Goal: Task Accomplishment & Management: Use online tool/utility

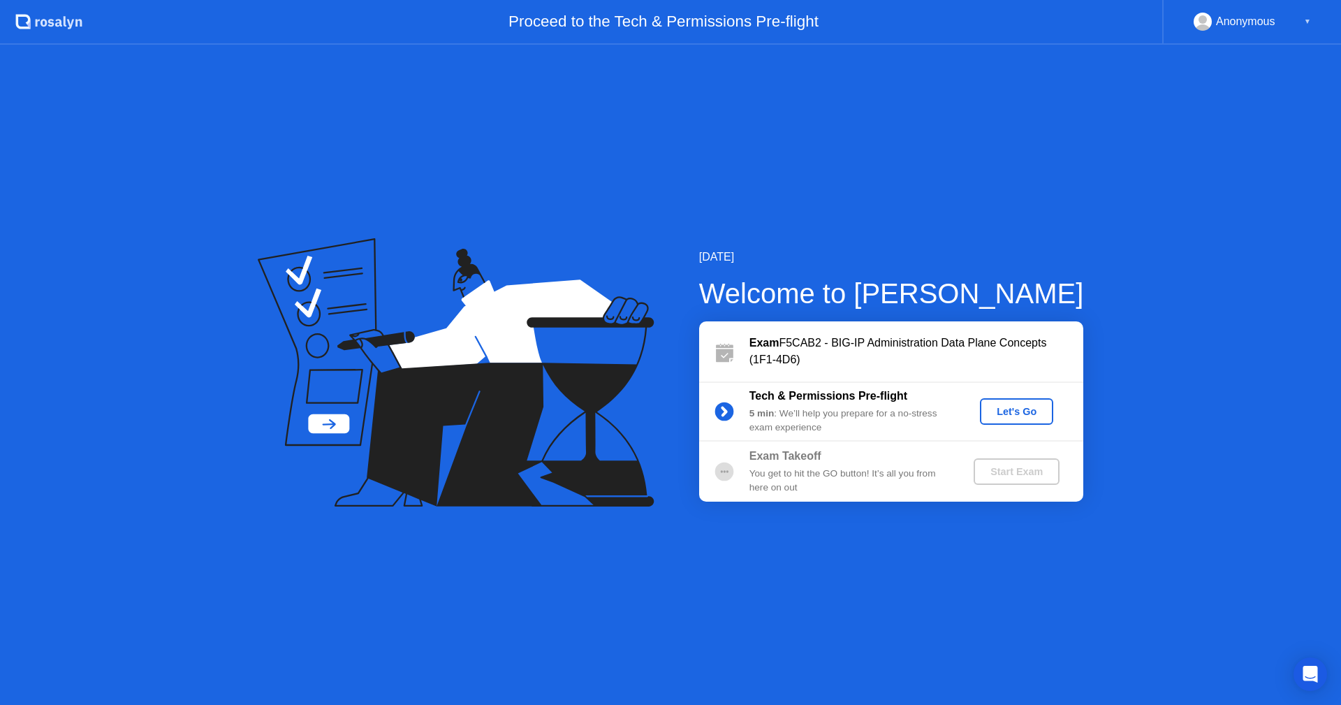
click at [1017, 411] on div "Let's Go" at bounding box center [1017, 411] width 62 height 11
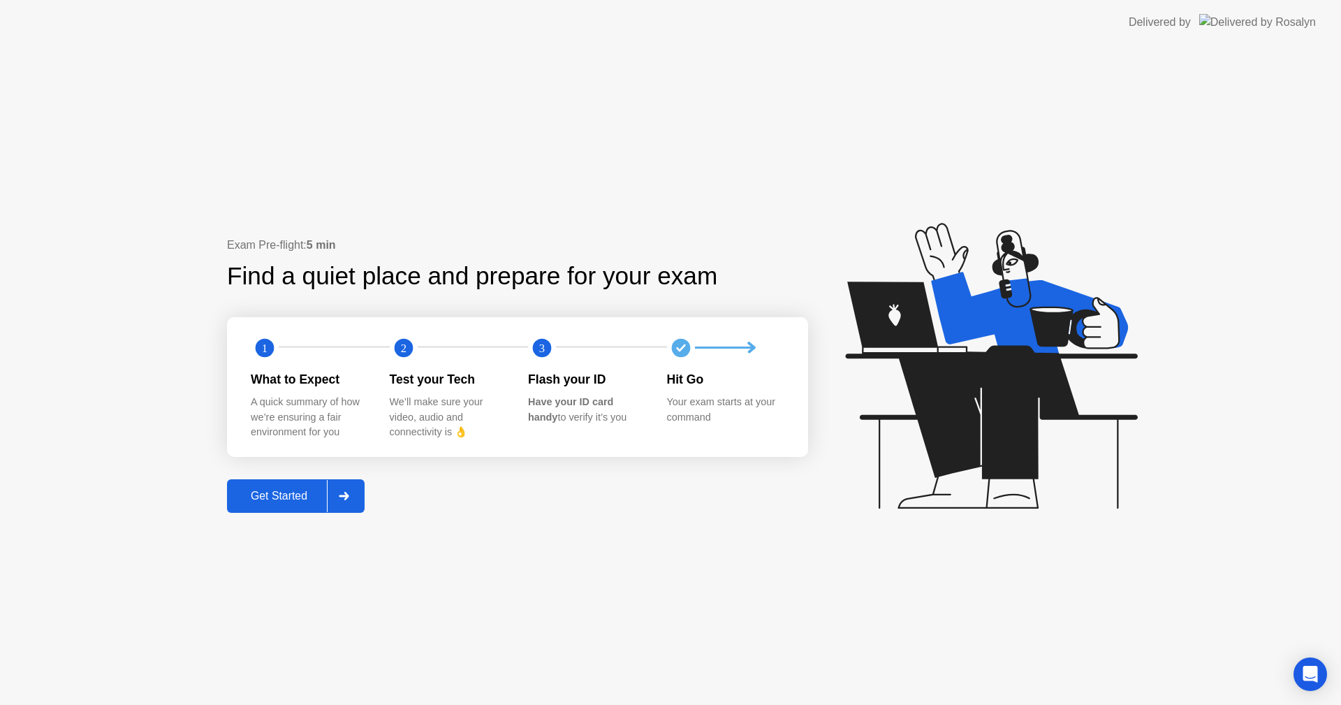
click at [316, 498] on div "Get Started" at bounding box center [279, 496] width 96 height 13
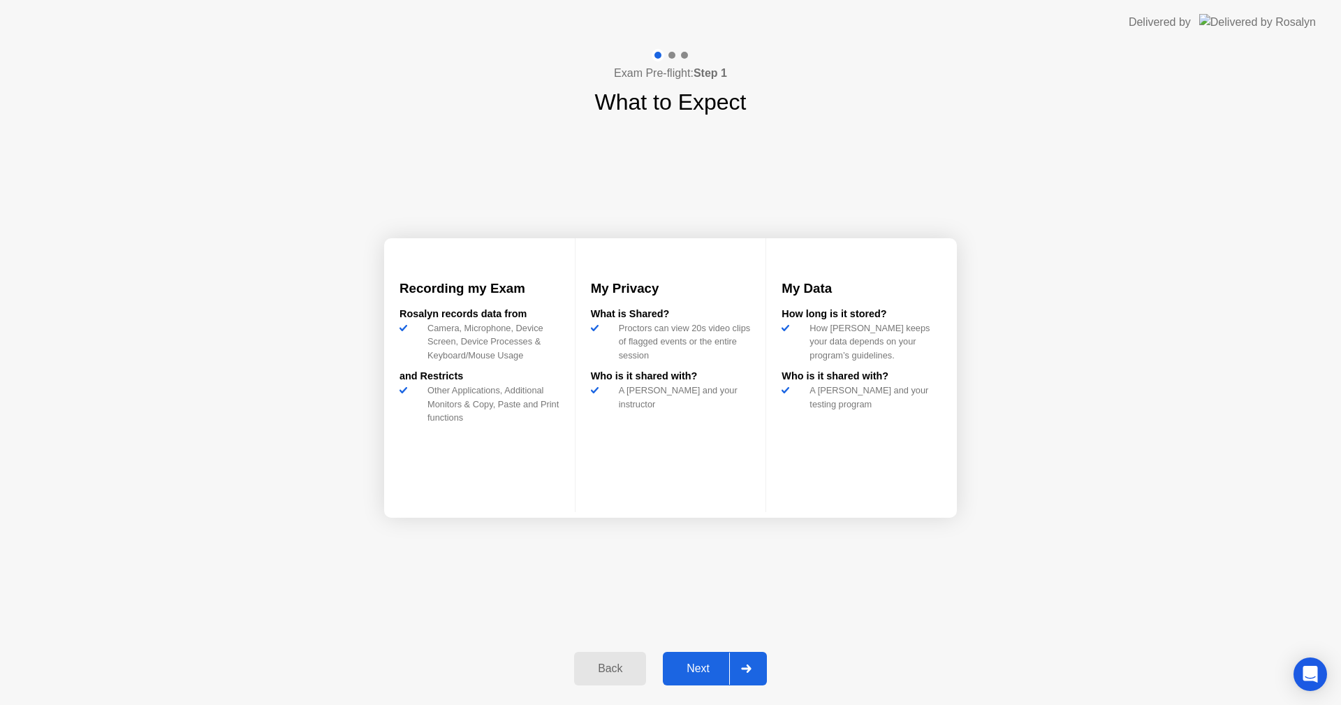
click at [721, 658] on button "Next" at bounding box center [715, 669] width 104 height 34
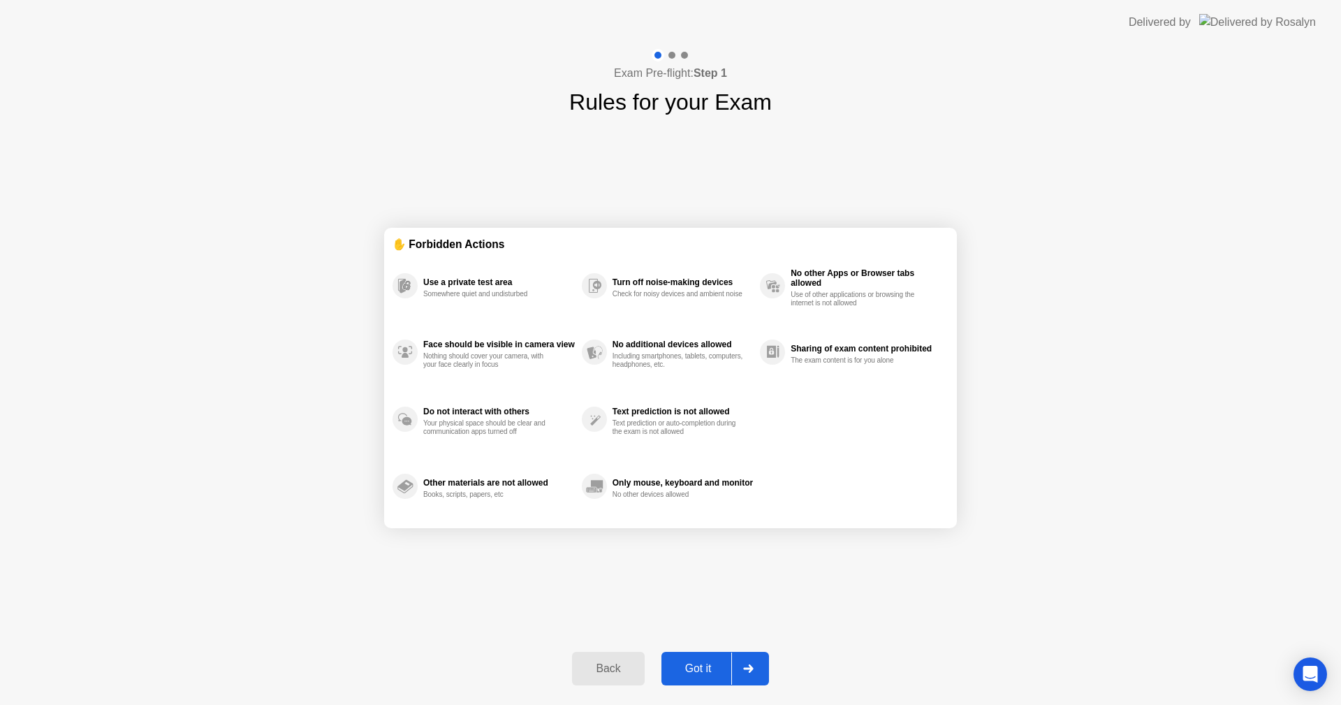
click at [721, 658] on button "Got it" at bounding box center [716, 669] width 108 height 34
select select "**********"
select select "*******"
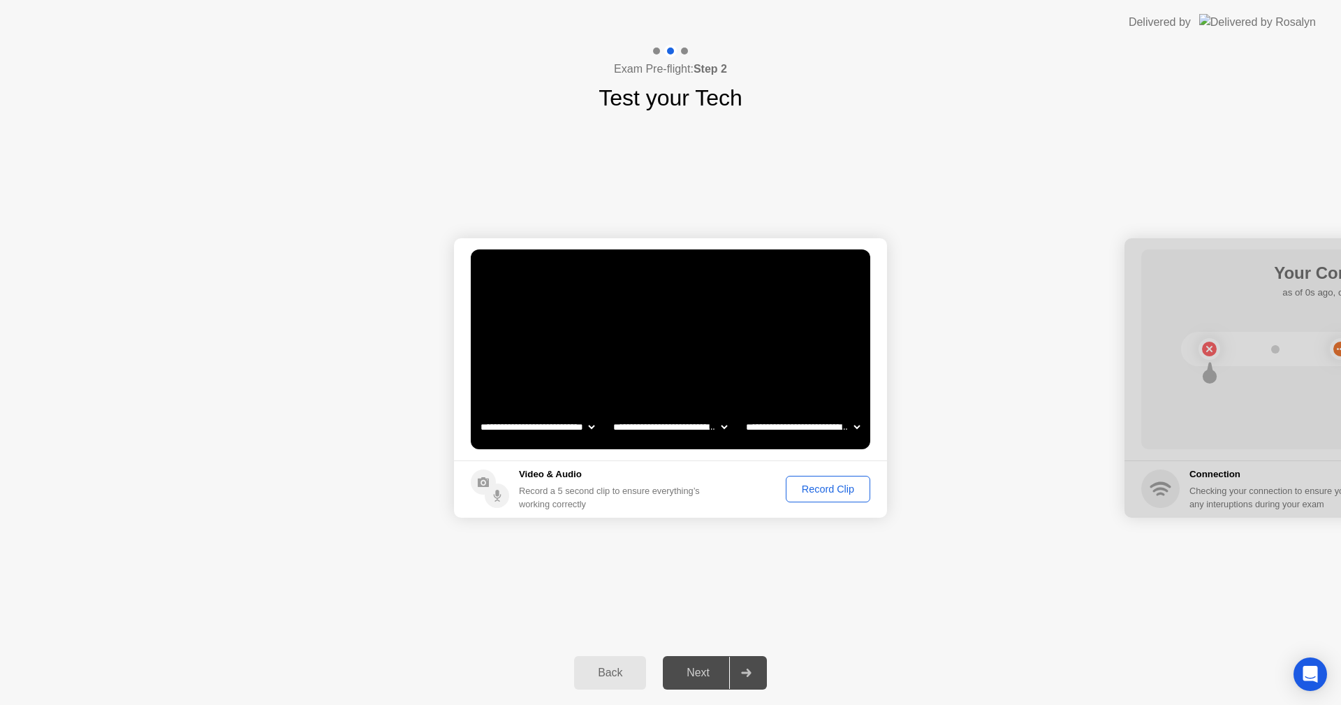
click at [818, 483] on div "Record Clip" at bounding box center [828, 488] width 75 height 11
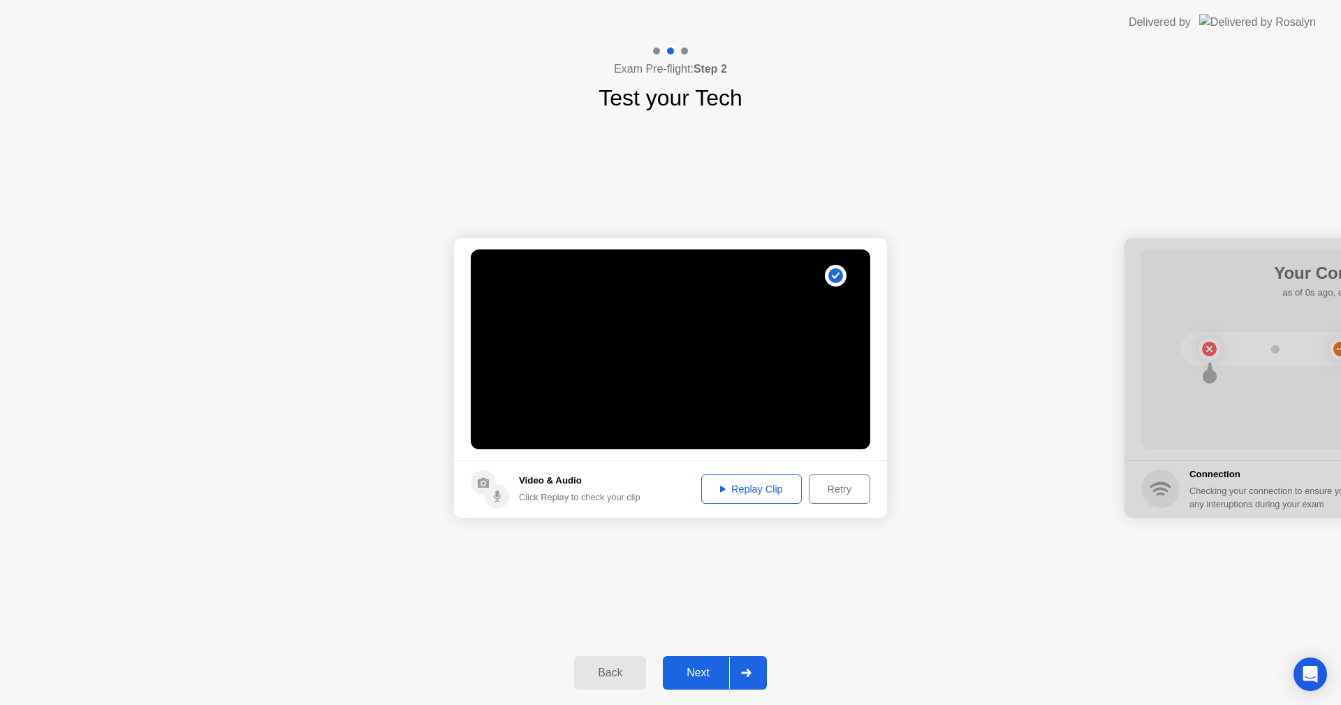
click at [760, 495] on div "Replay Clip" at bounding box center [751, 488] width 91 height 11
click at [722, 673] on div "Next" at bounding box center [698, 672] width 62 height 13
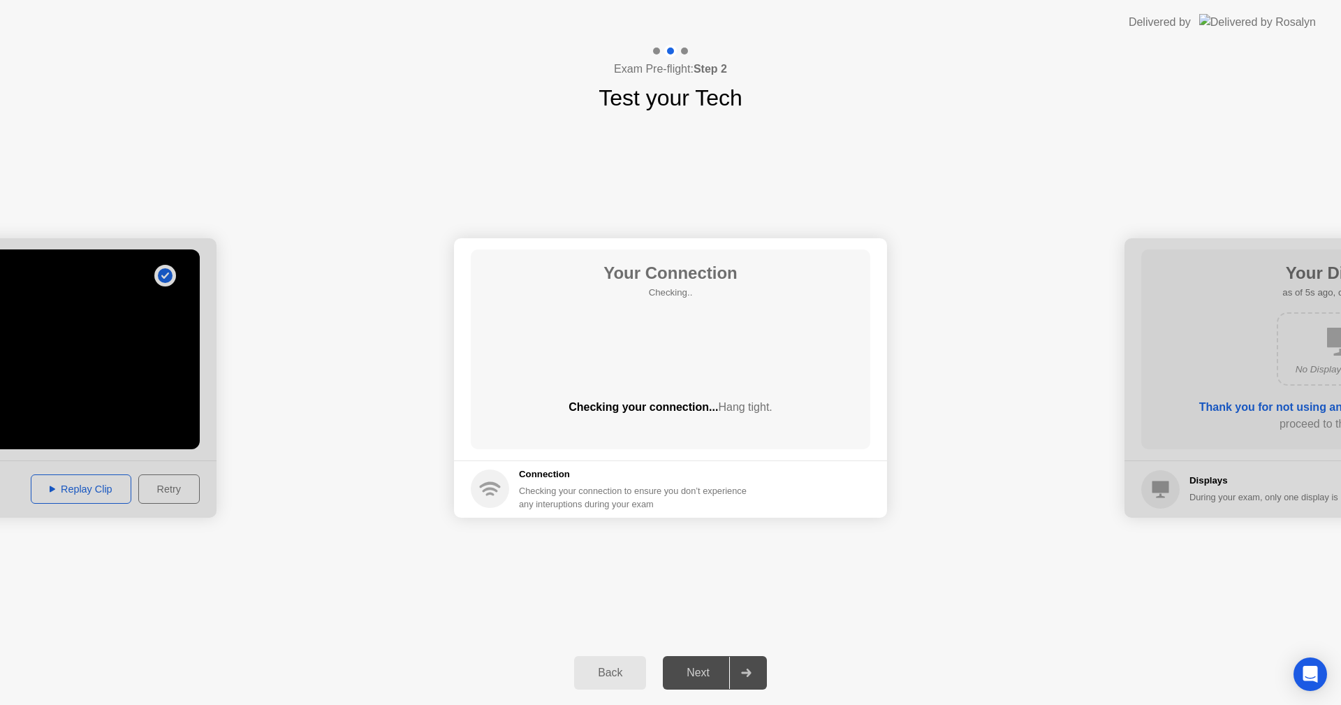
click at [755, 357] on div "Your Connection Checking.. Checking your connection... Hang tight." at bounding box center [671, 349] width 400 height 200
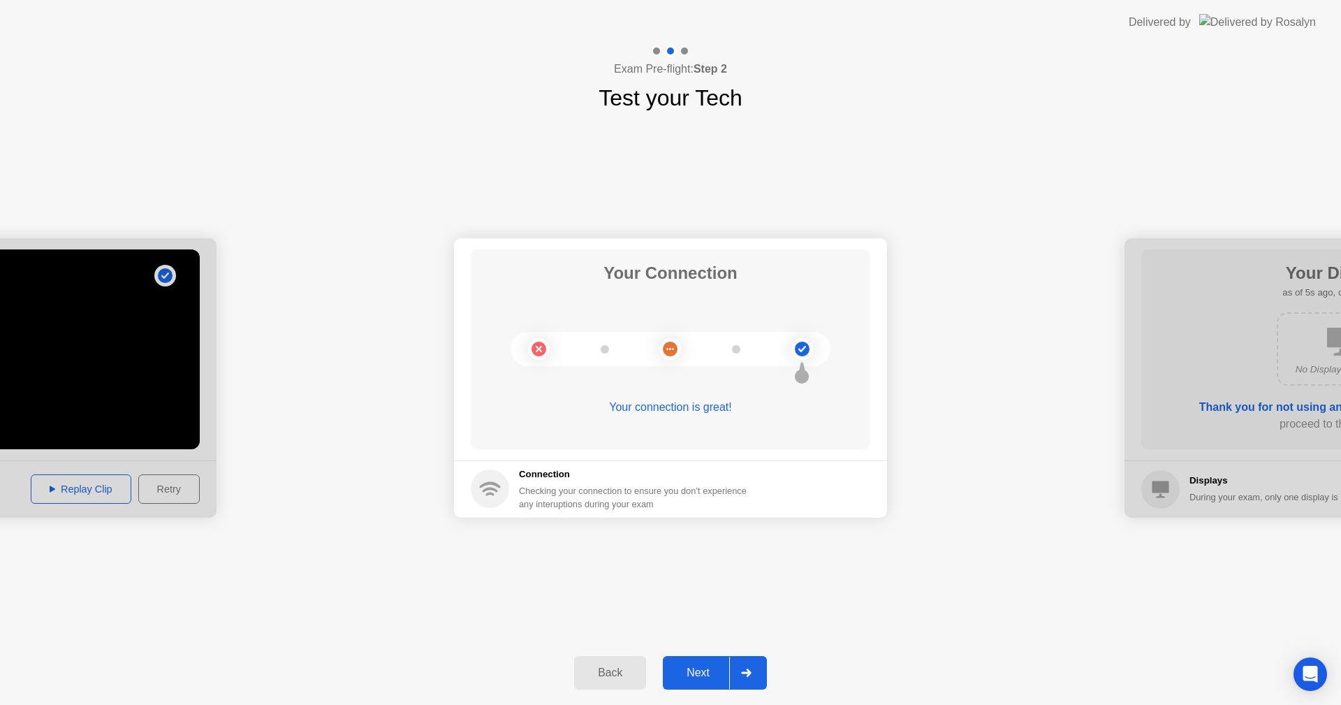
click at [707, 663] on button "Next" at bounding box center [715, 673] width 104 height 34
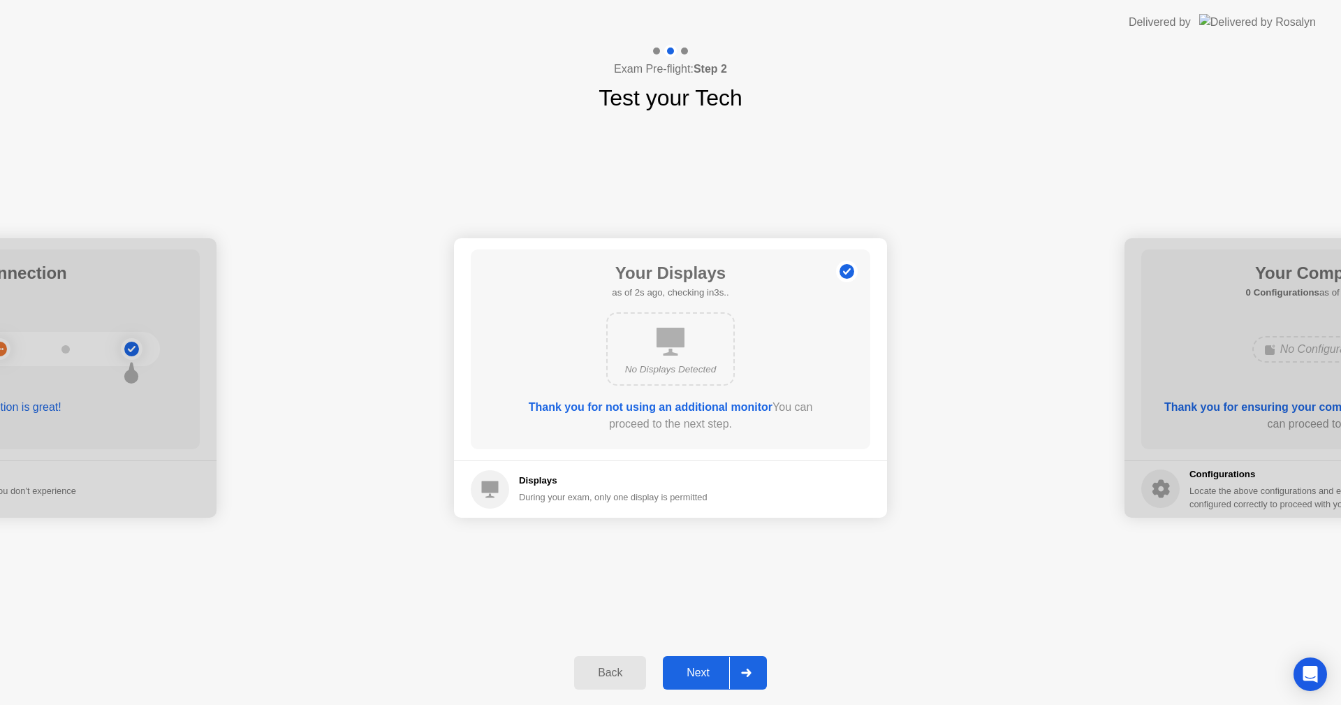
click at [707, 663] on button "Next" at bounding box center [715, 673] width 104 height 34
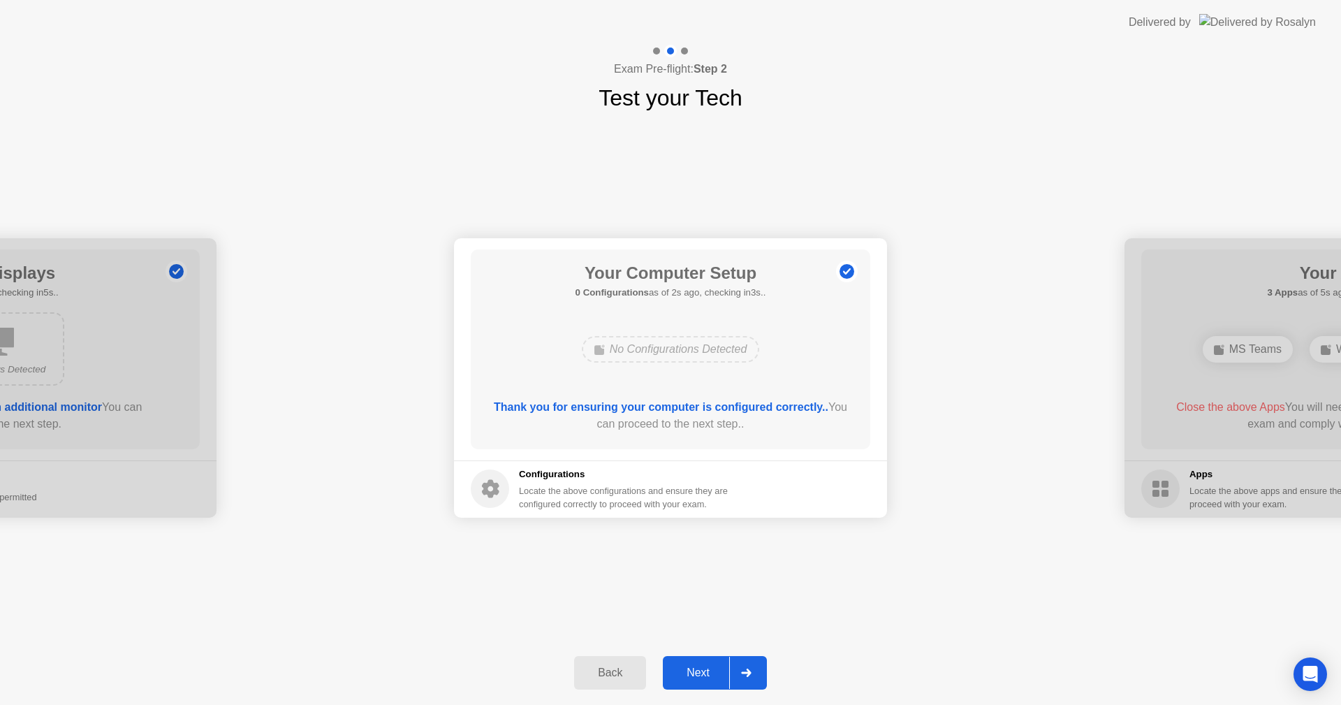
drag, startPoint x: 707, startPoint y: 663, endPoint x: 697, endPoint y: 539, distance: 124.0
click at [697, 539] on div "**********" at bounding box center [670, 375] width 1341 height 660
click at [729, 679] on div "Next" at bounding box center [698, 672] width 62 height 13
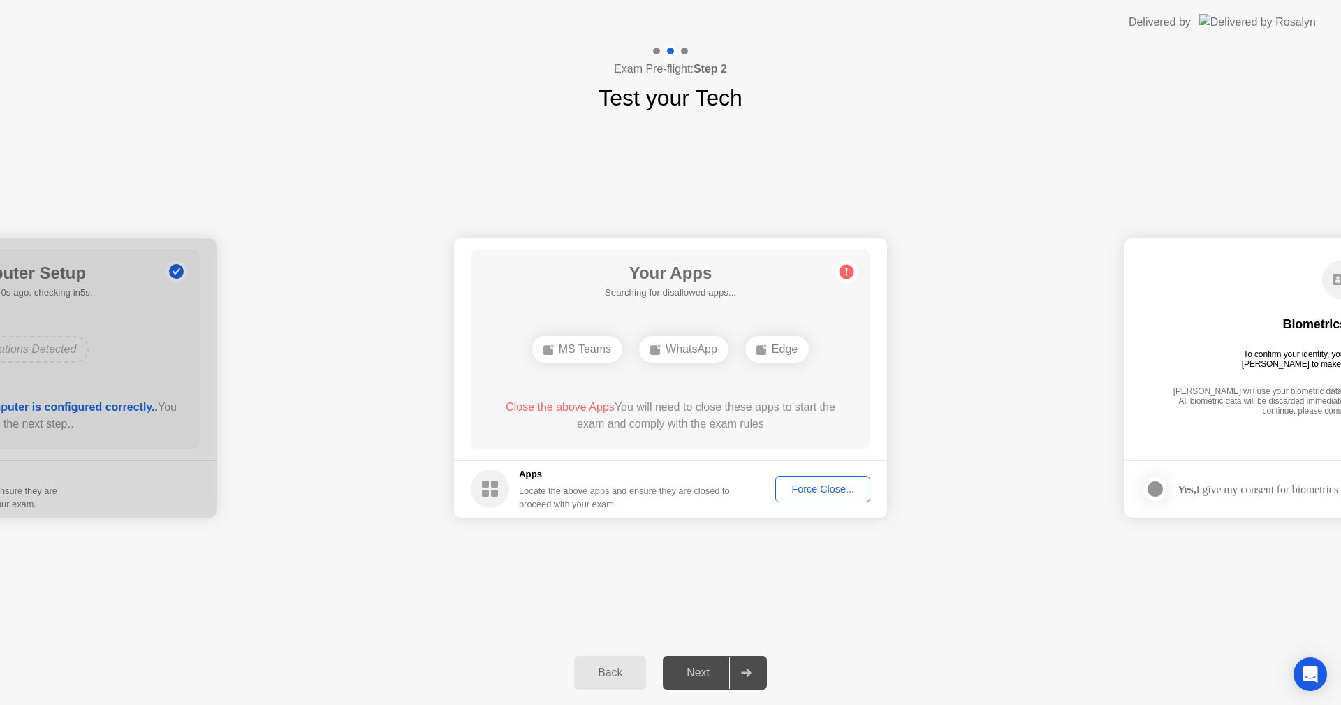
click at [819, 487] on div "Force Close..." at bounding box center [822, 488] width 85 height 11
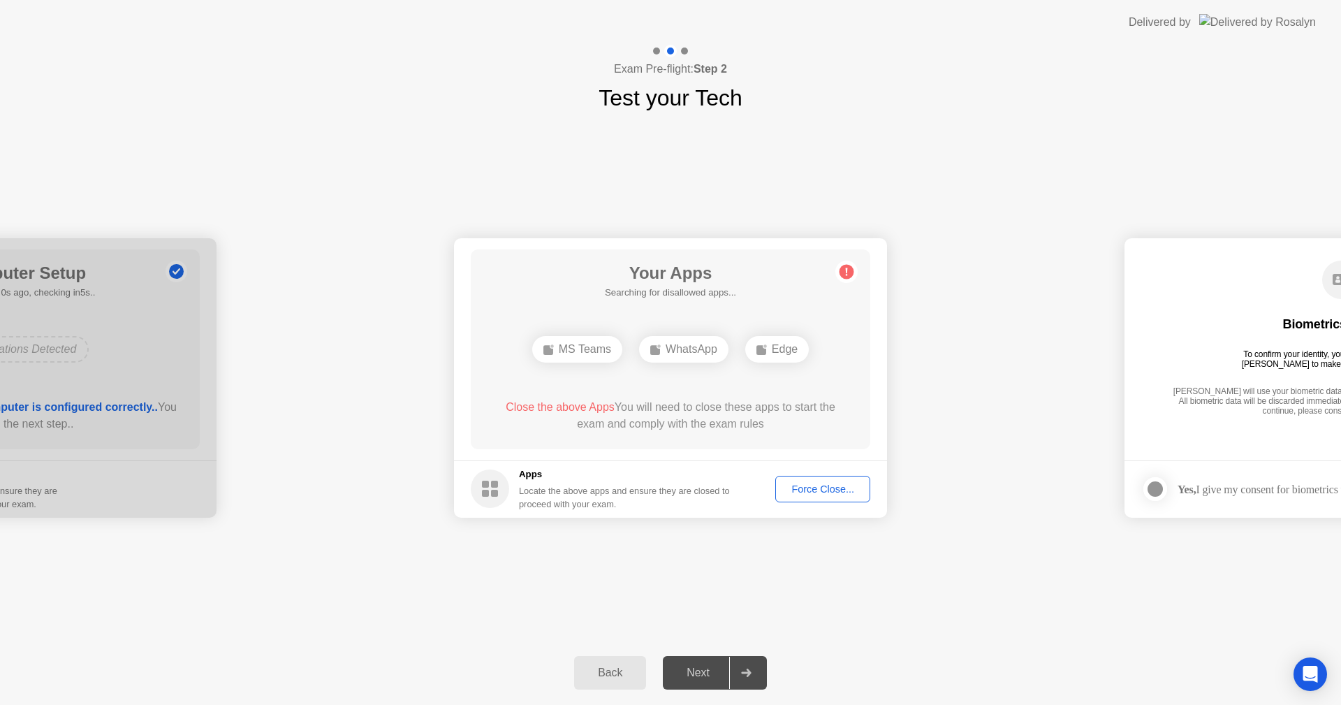
click at [822, 491] on div "Force Close..." at bounding box center [822, 488] width 85 height 11
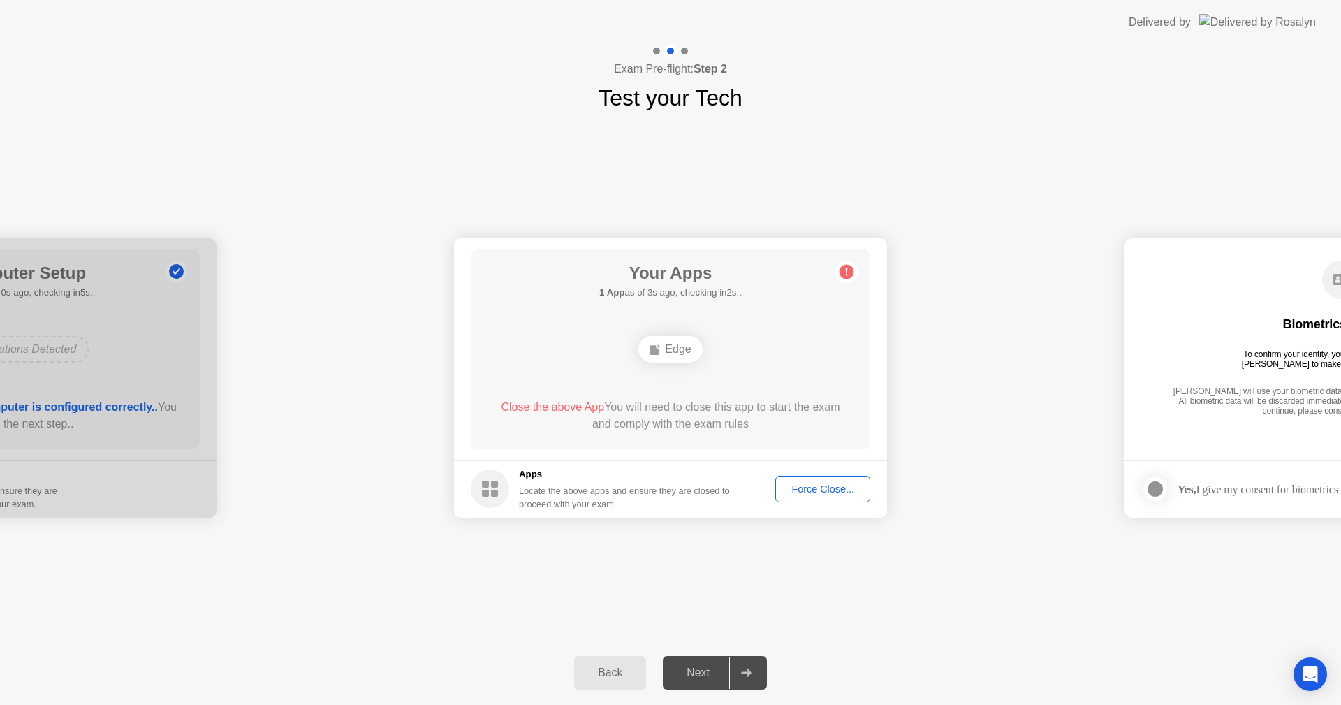
click at [677, 352] on div "Edge" at bounding box center [671, 349] width 64 height 27
click at [799, 488] on div "Force Close..." at bounding box center [822, 488] width 85 height 11
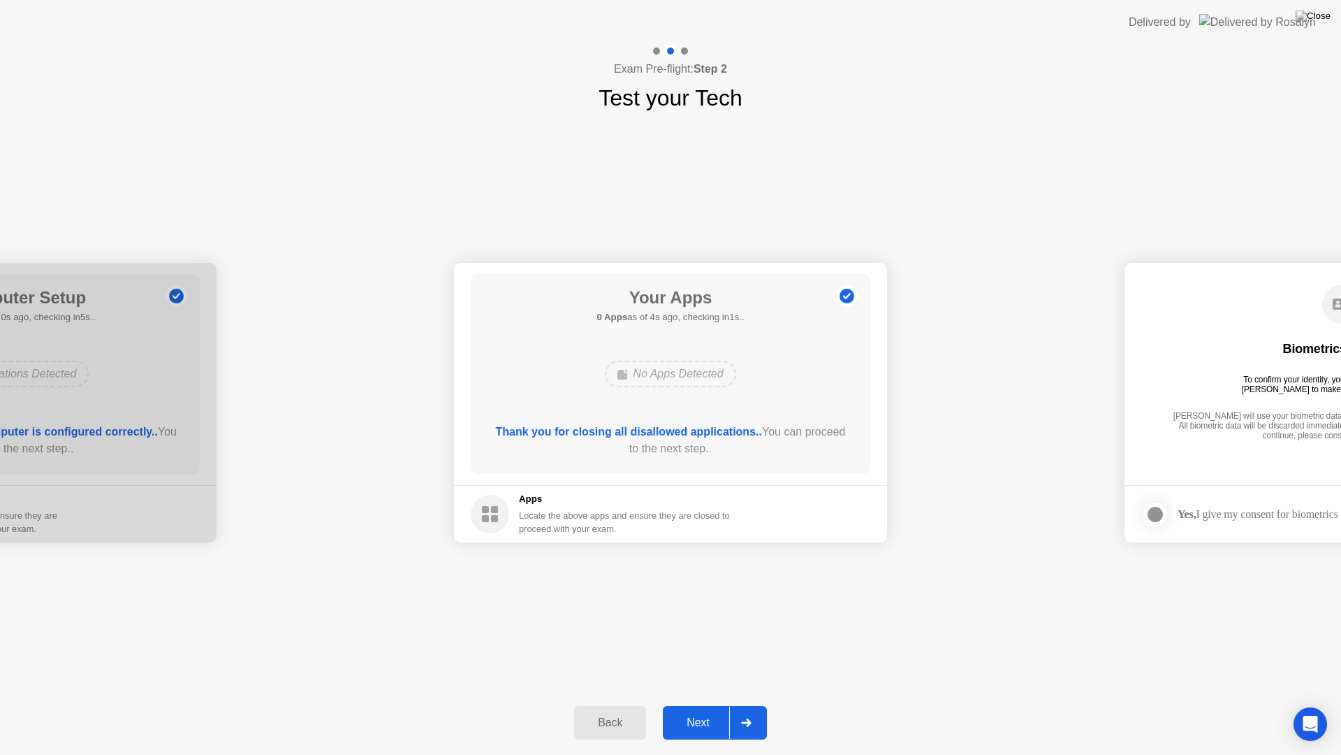
click at [732, 704] on div at bounding box center [746, 722] width 34 height 32
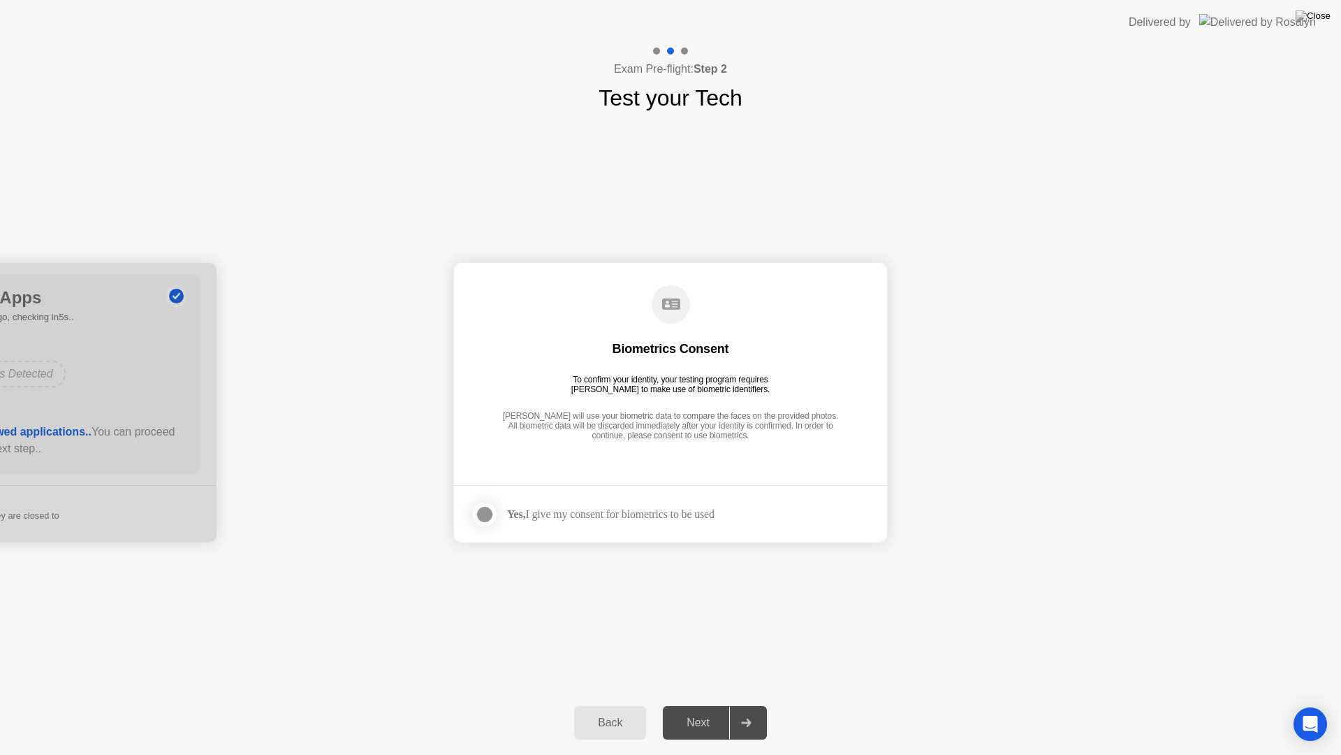
click at [732, 704] on div at bounding box center [746, 722] width 34 height 32
click at [490, 513] on div at bounding box center [484, 514] width 17 height 17
click at [724, 704] on div "Next" at bounding box center [698, 722] width 62 height 13
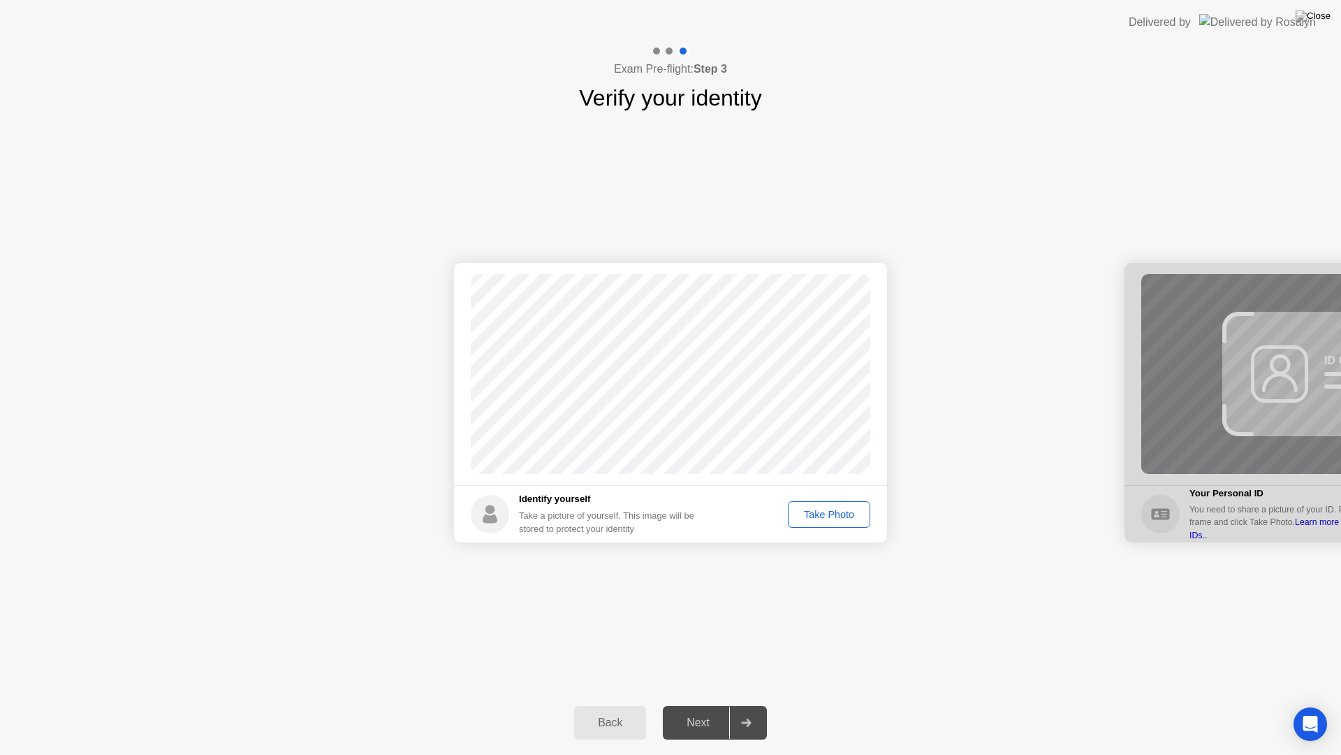
click at [845, 514] on div "Take Photo" at bounding box center [829, 514] width 73 height 11
click at [742, 704] on icon at bounding box center [746, 722] width 10 height 8
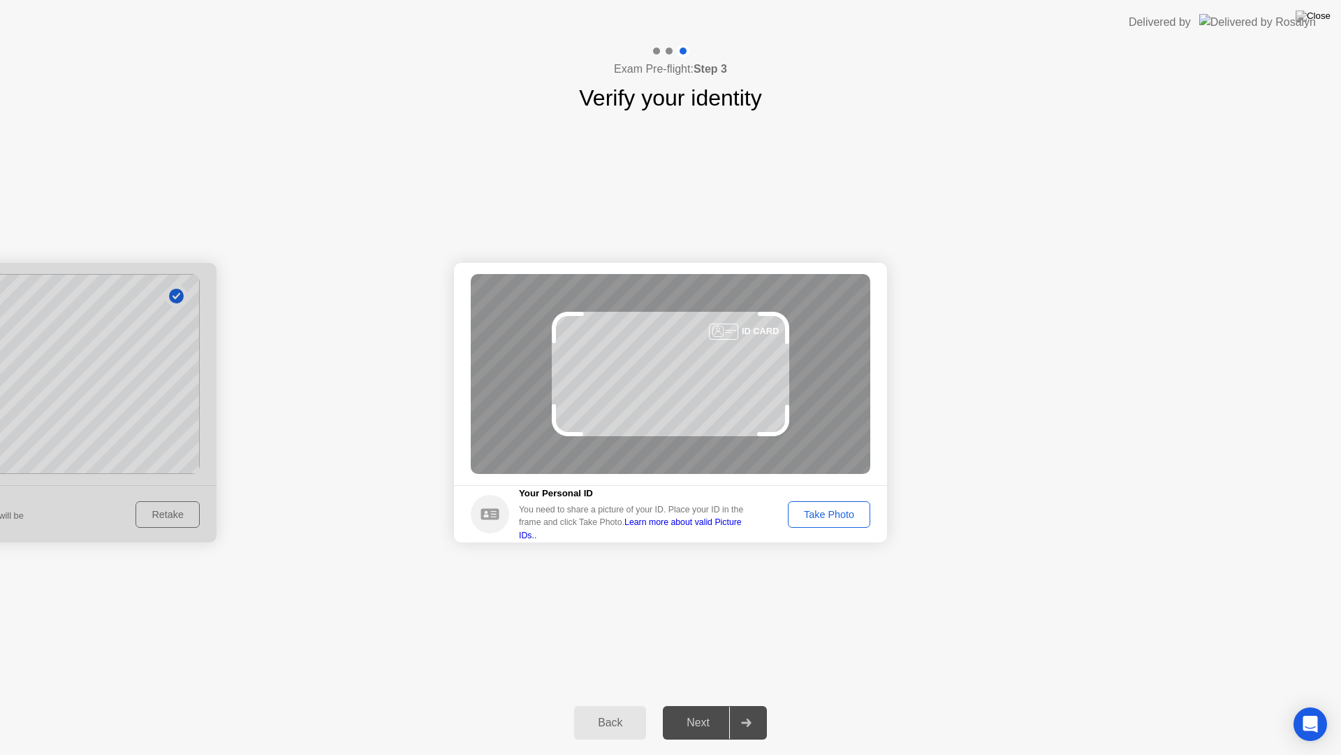
click at [833, 520] on div "Take Photo" at bounding box center [829, 514] width 73 height 11
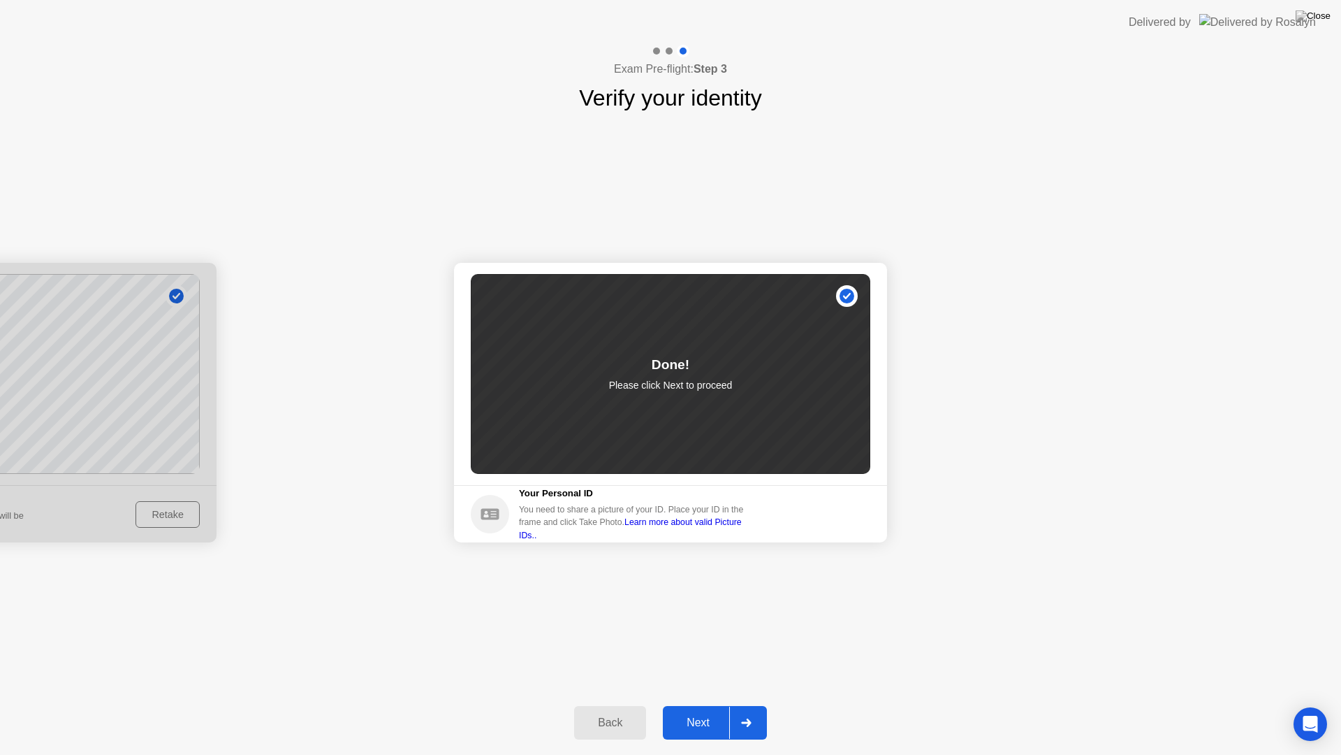
click at [720, 704] on div "Next" at bounding box center [698, 722] width 62 height 13
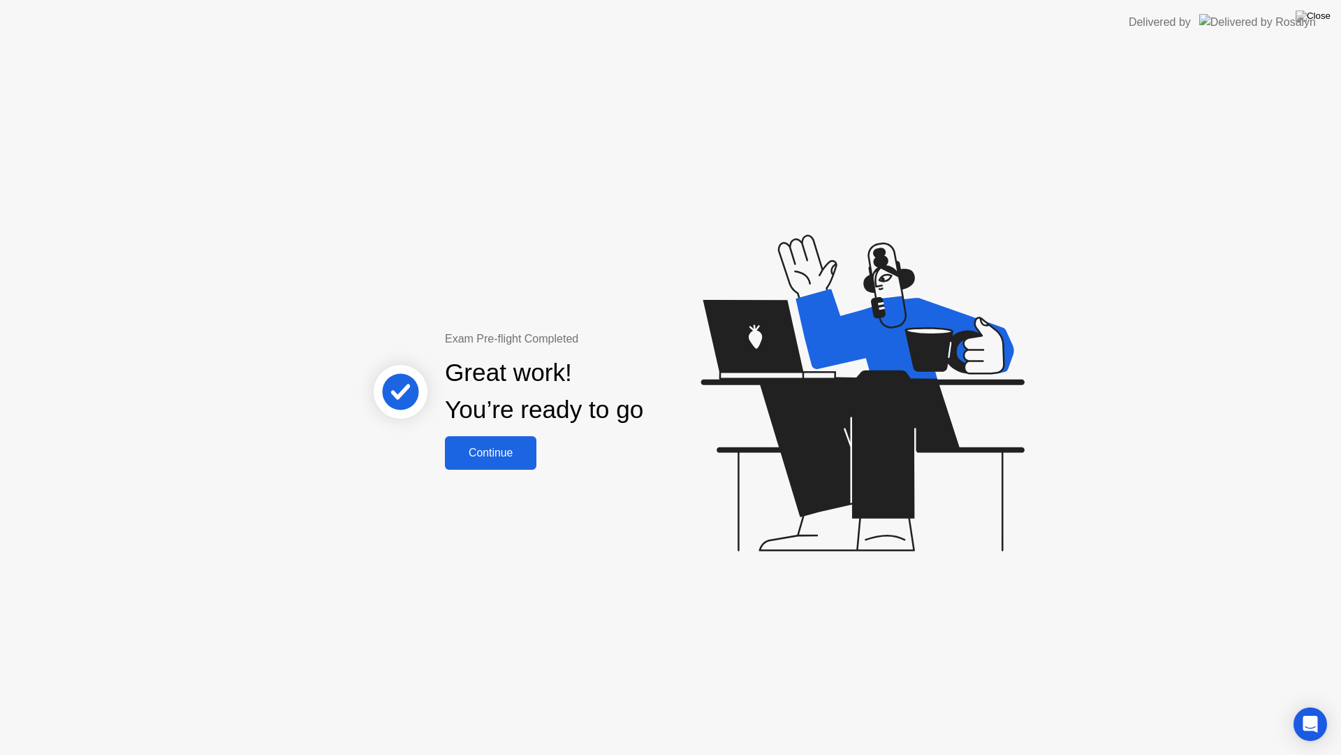
click at [509, 454] on div "Continue" at bounding box center [490, 452] width 83 height 13
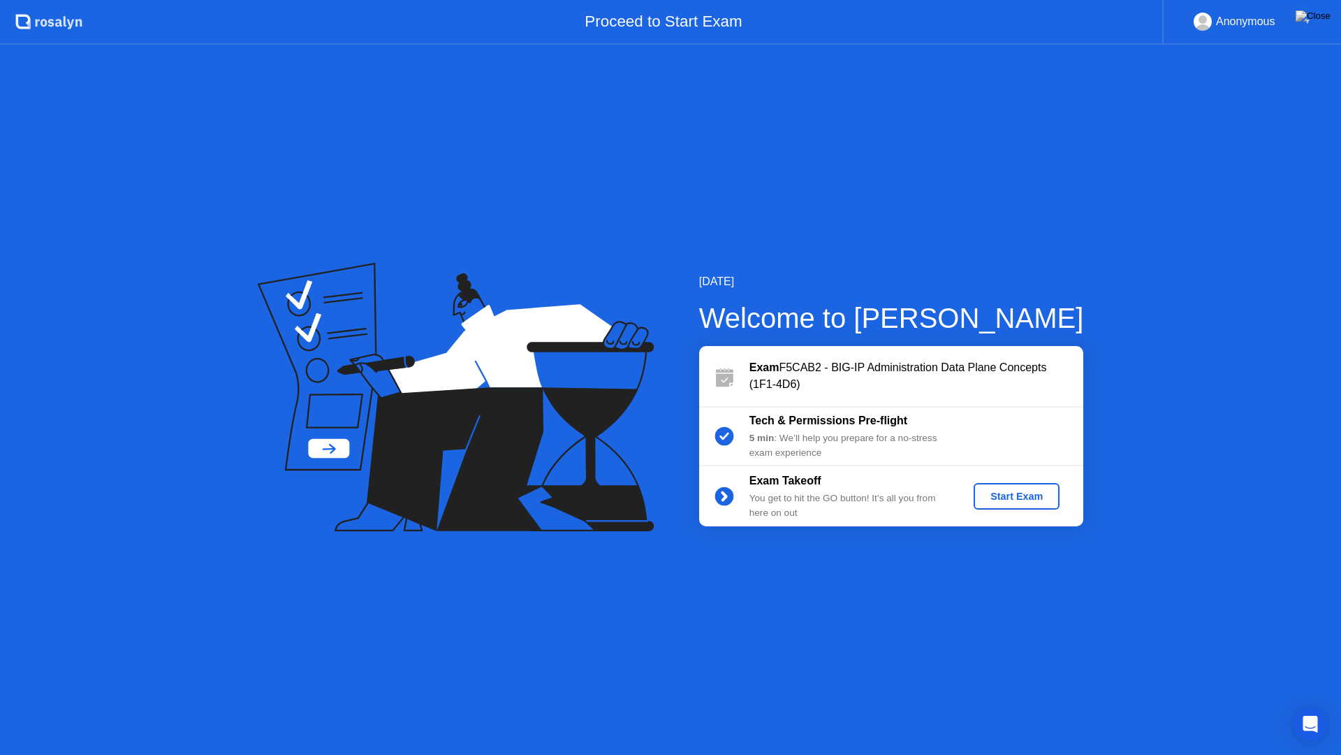
click at [1042, 495] on div "Start Exam" at bounding box center [1016, 495] width 75 height 11
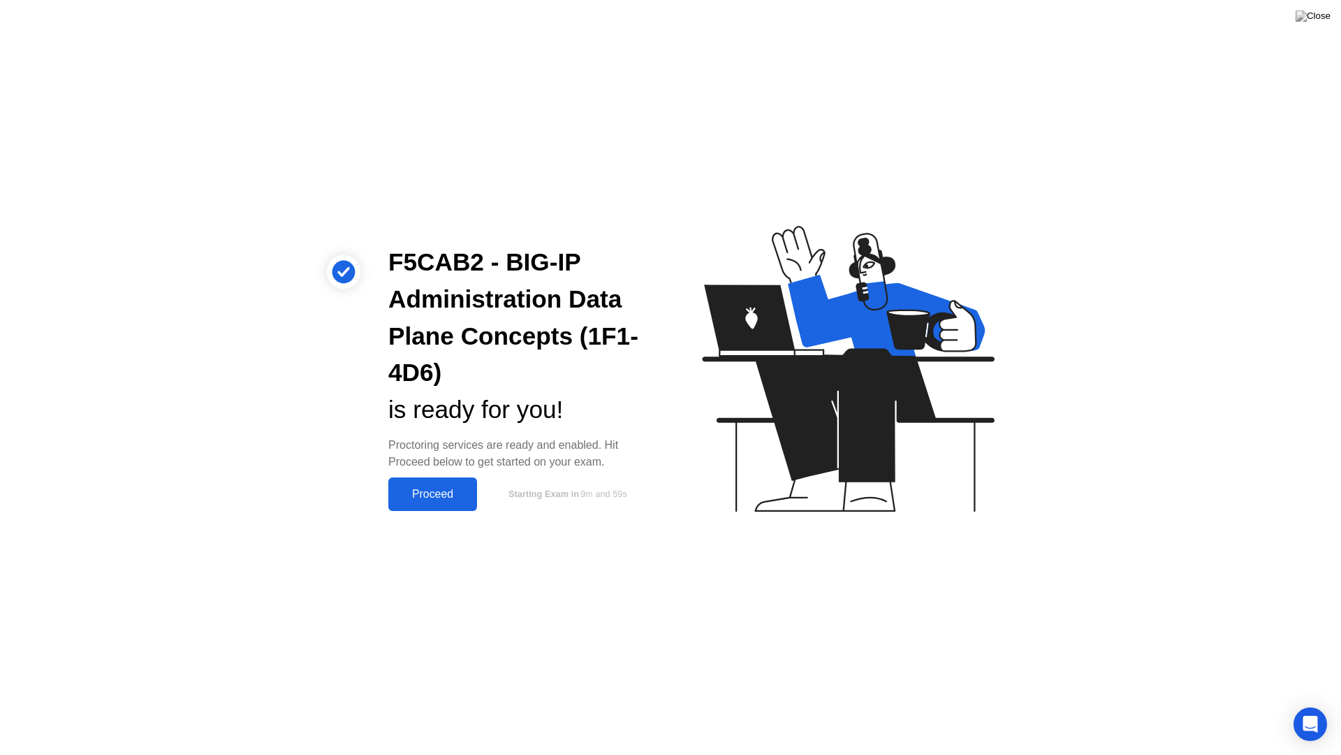
click at [430, 494] on div "Proceed" at bounding box center [433, 494] width 80 height 13
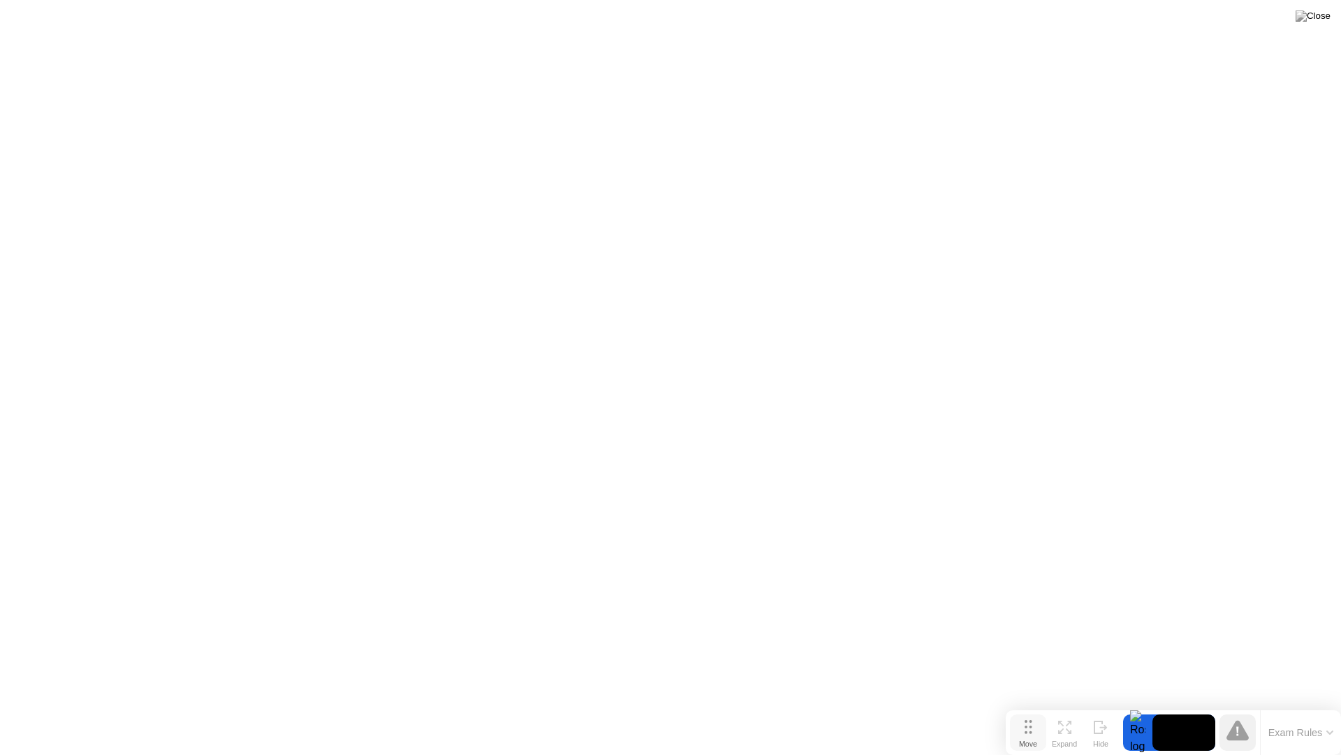
drag, startPoint x: 528, startPoint y: 728, endPoint x: 1039, endPoint y: 730, distance: 510.7
click at [1039, 704] on button "Move" at bounding box center [1028, 732] width 36 height 36
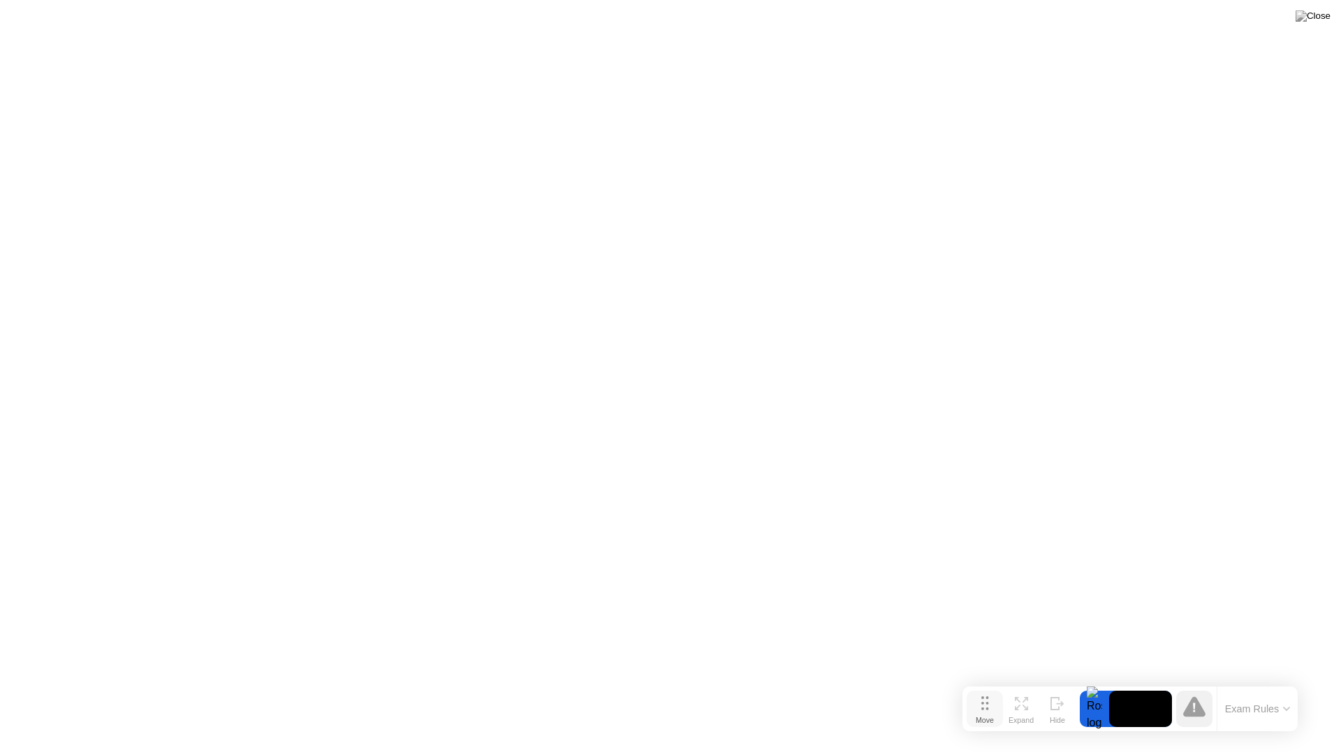
drag, startPoint x: 1028, startPoint y: 728, endPoint x: 876, endPoint y: 588, distance: 206.7
click at [982, 696] on icon at bounding box center [986, 703] width 8 height 14
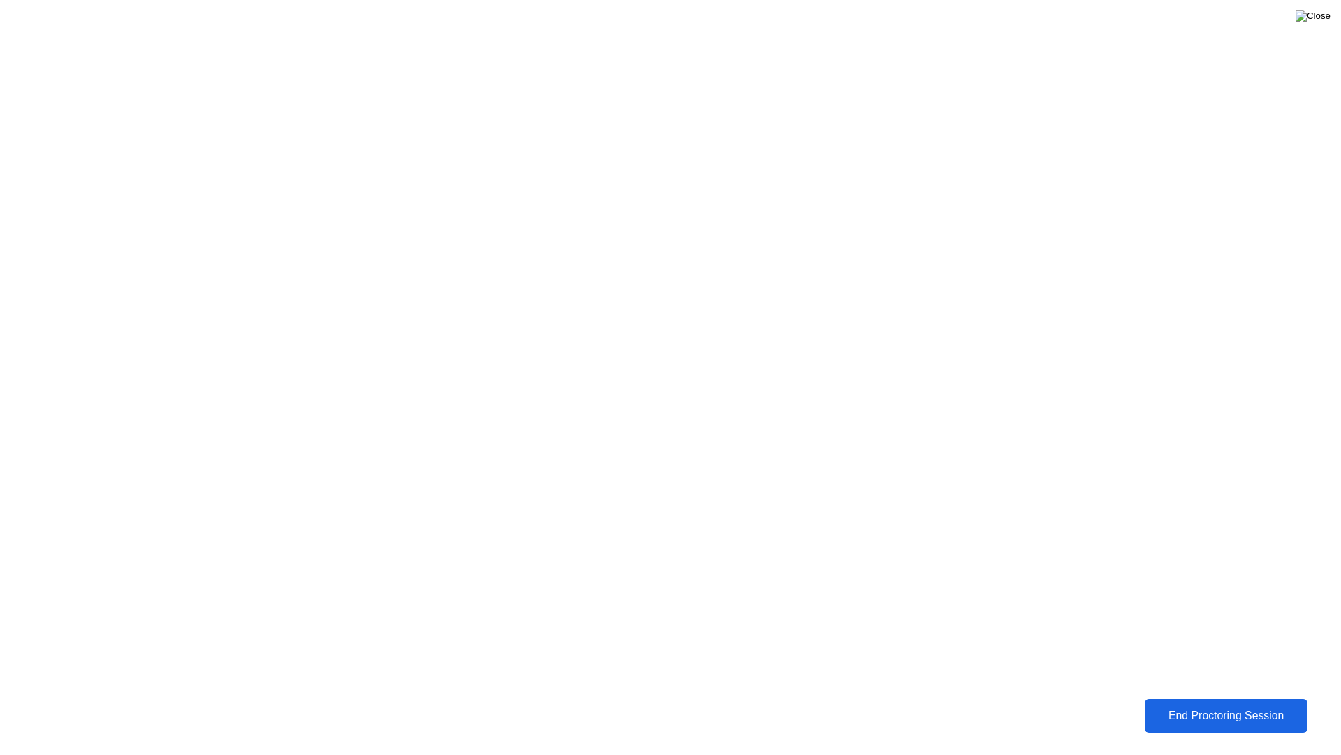
click at [1317, 16] on img at bounding box center [1313, 15] width 35 height 11
